Goal: Information Seeking & Learning: Learn about a topic

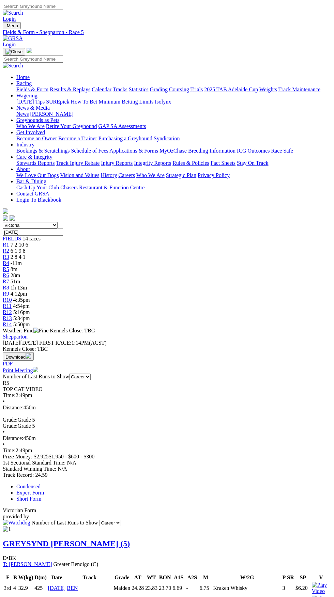
click at [58, 222] on select "[GEOGRAPHIC_DATA] [GEOGRAPHIC_DATA] [GEOGRAPHIC_DATA] [GEOGRAPHIC_DATA] [GEOGRA…" at bounding box center [30, 225] width 55 height 6
select select "SA"
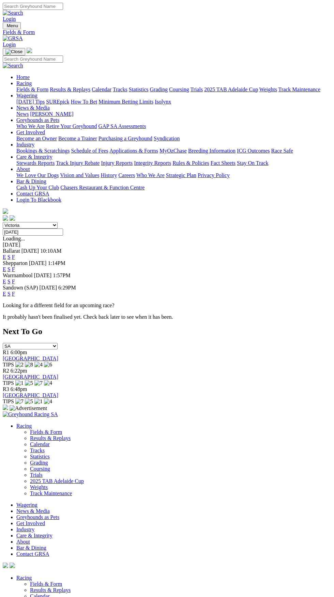
select select "VIC"
click at [15, 279] on link "F" at bounding box center [13, 282] width 3 height 6
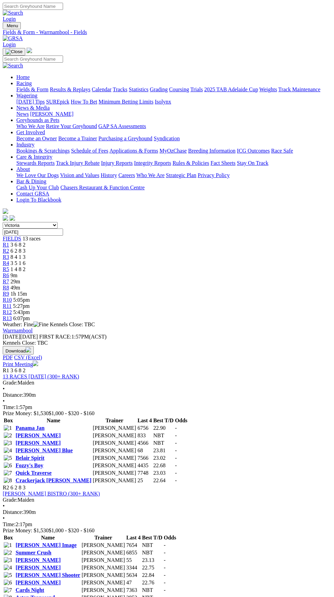
click at [9, 272] on span "R6" at bounding box center [6, 275] width 6 height 6
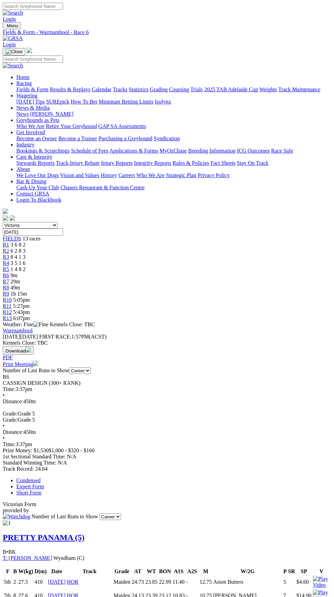
click at [44, 484] on link "Expert Form" at bounding box center [30, 487] width 28 height 6
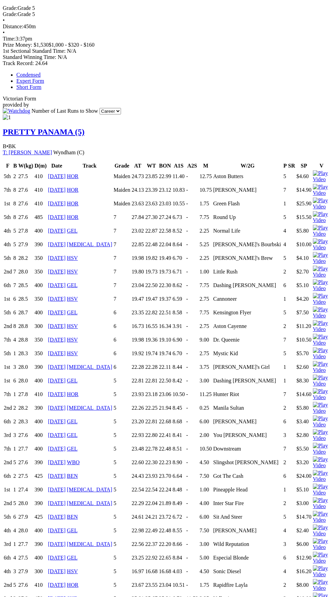
scroll to position [340, 0]
